Goal: Use online tool/utility

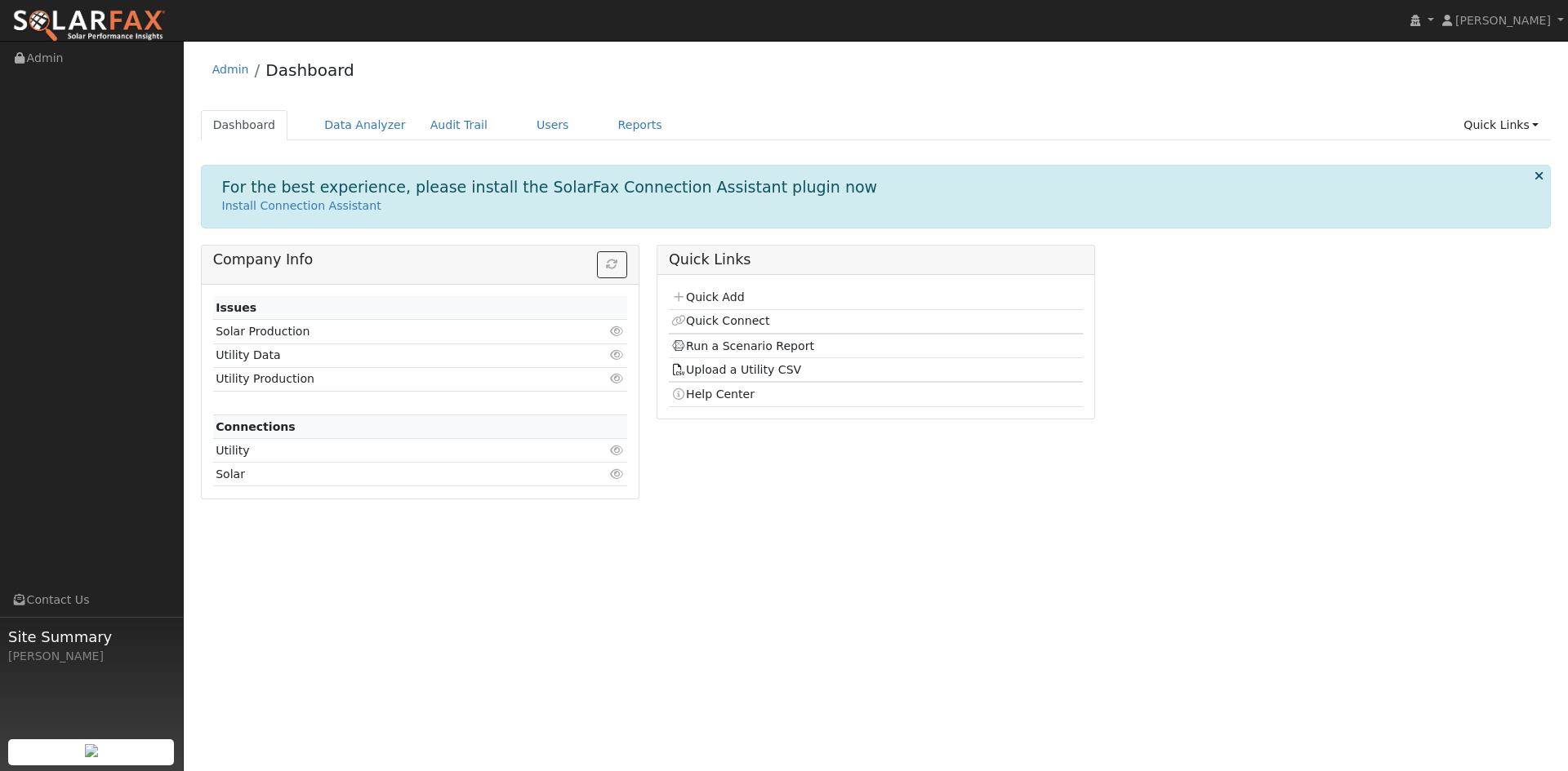
click at [54, 16] on img at bounding box center [89, 26] width 154 height 34
click at [342, 130] on link "Data Analyzer" at bounding box center [365, 125] width 106 height 31
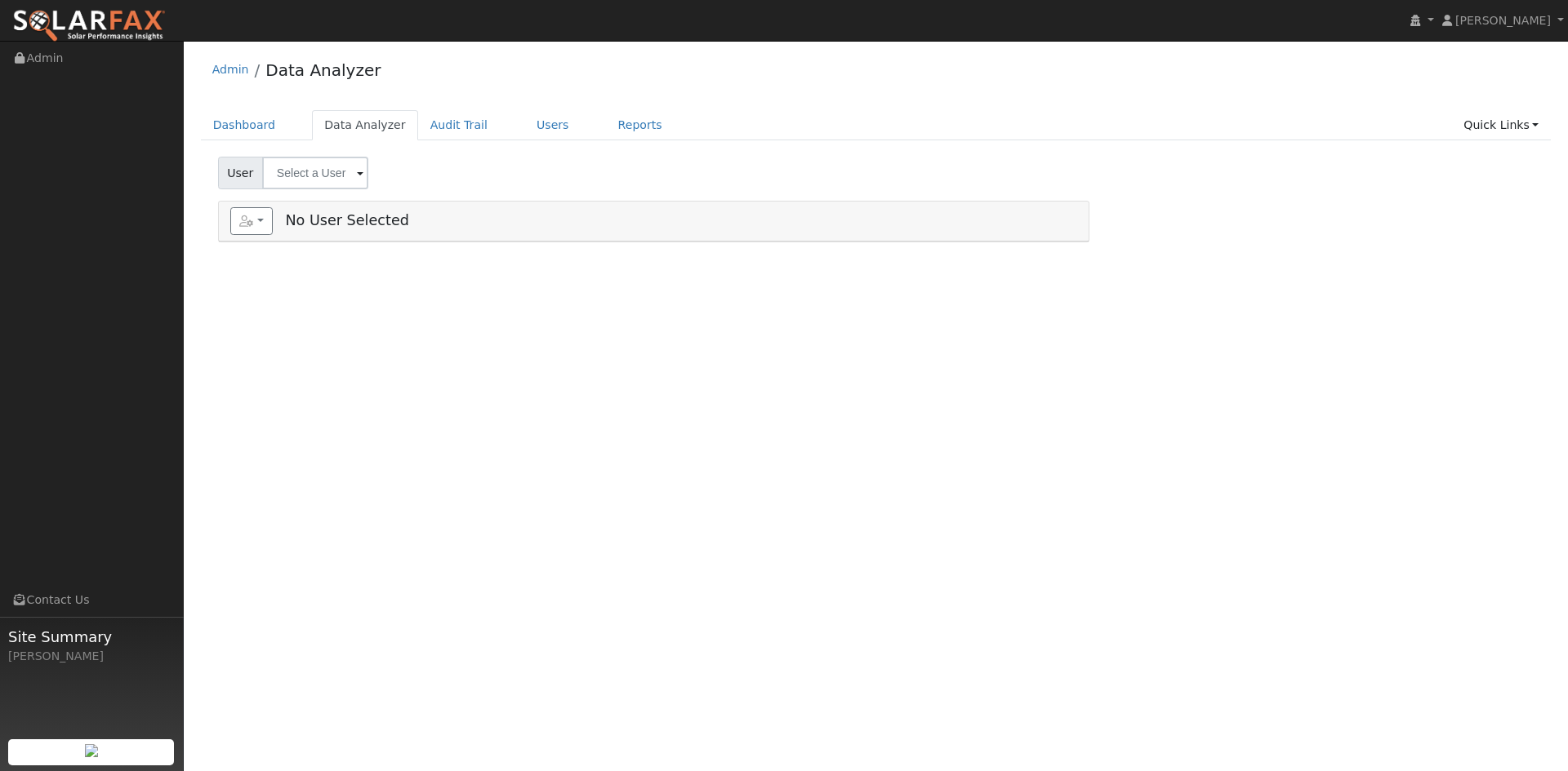
click at [358, 174] on span at bounding box center [360, 175] width 7 height 19
click at [444, 226] on span "Enter text to search" at bounding box center [438, 224] width 115 height 13
click at [456, 230] on span "Enter text to search" at bounding box center [438, 224] width 115 height 13
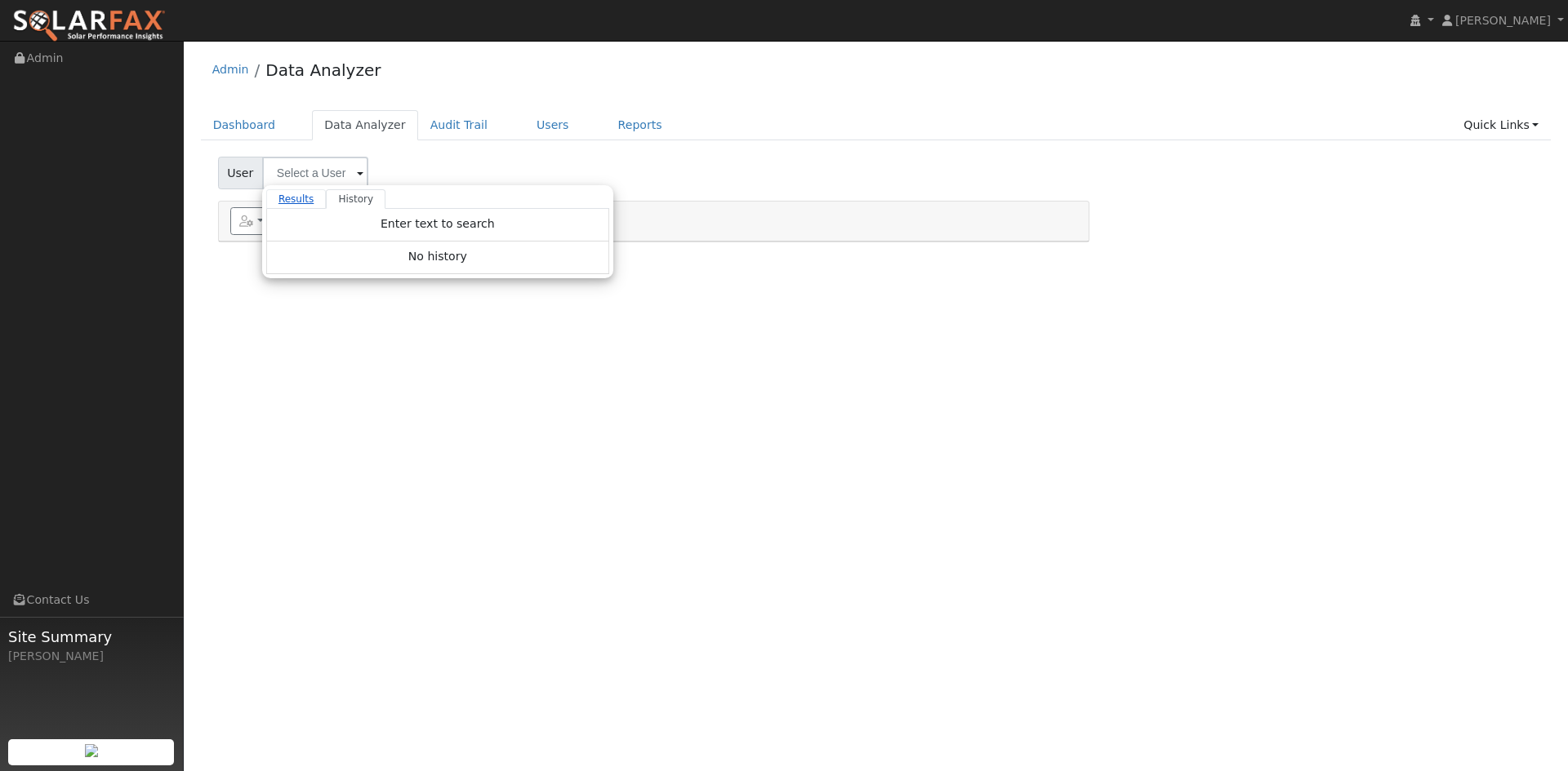
click at [282, 200] on link "Results" at bounding box center [296, 198] width 60 height 20
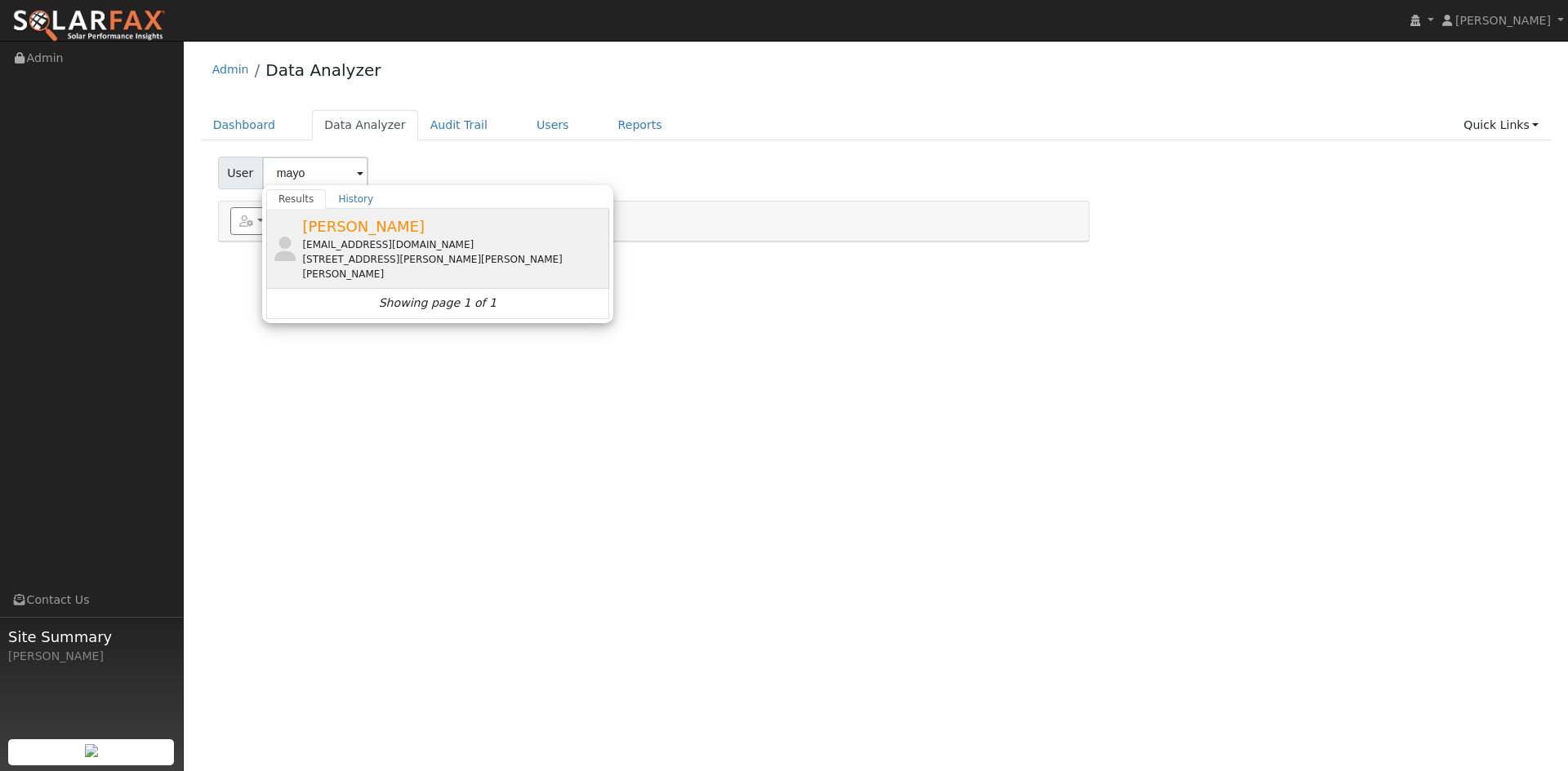
click at [303, 229] on span "Jeff Mayo" at bounding box center [364, 226] width 122 height 17
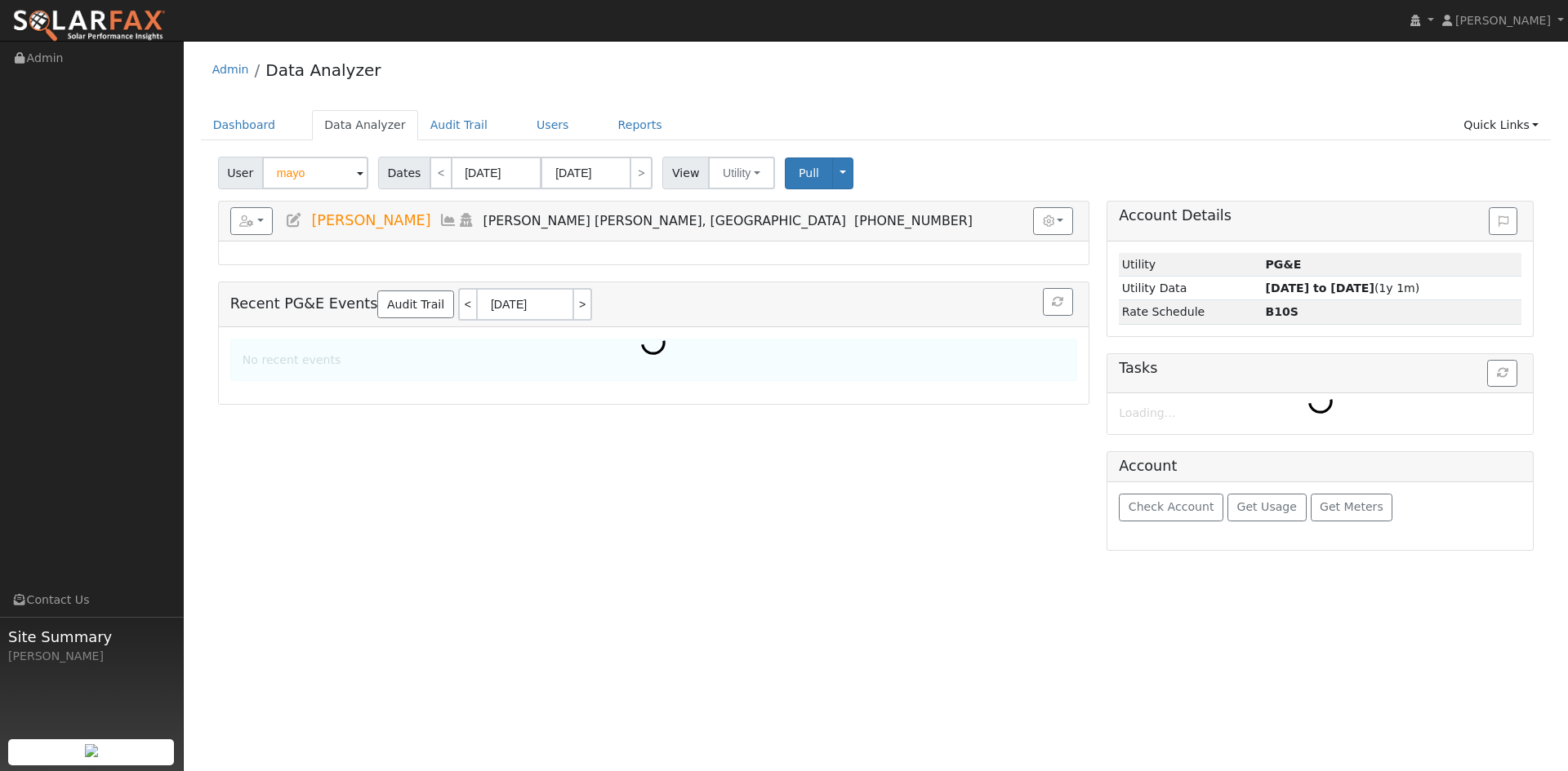
type input "Jeff Mayo"
